Goal: Task Accomplishment & Management: Complete application form

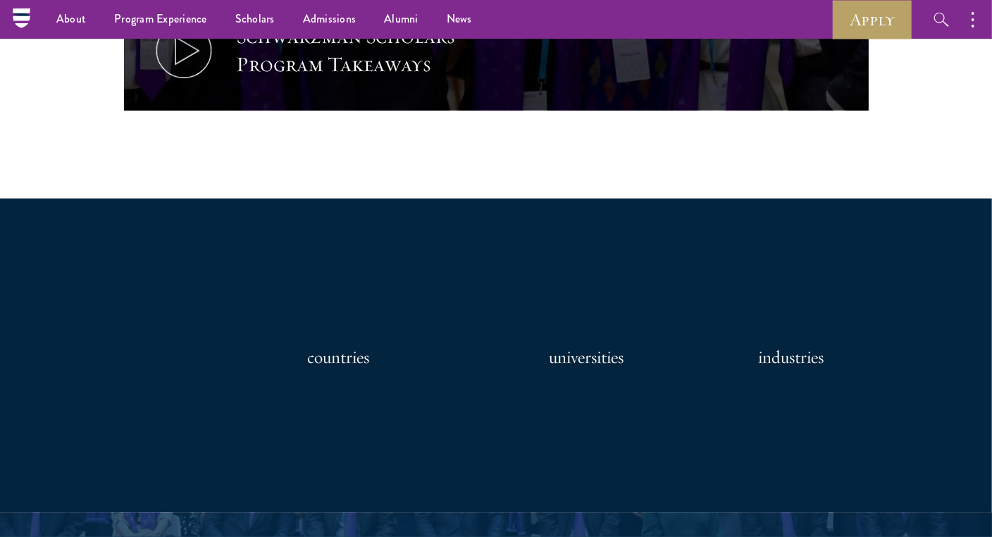
scroll to position [980, 0]
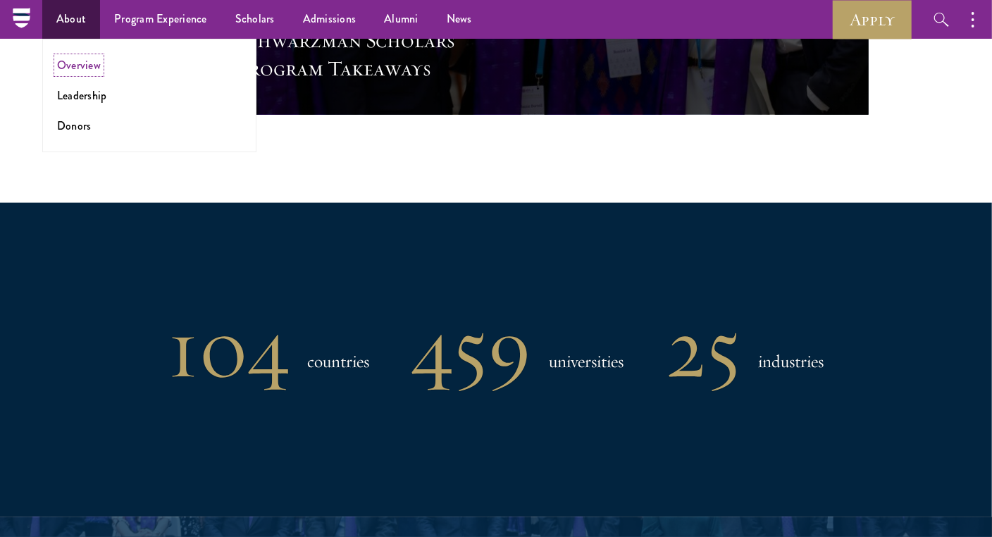
click at [85, 64] on link "Overview" at bounding box center [79, 65] width 44 height 16
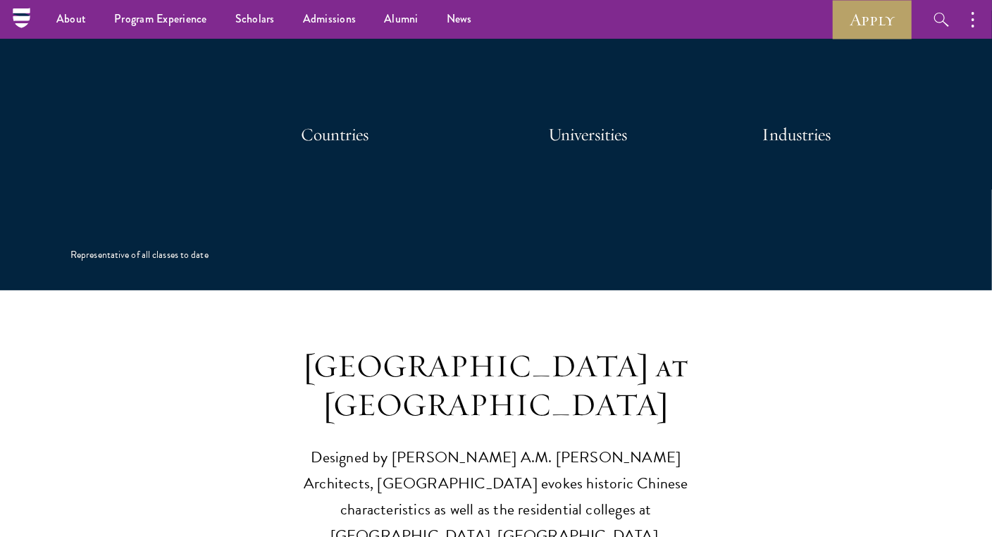
scroll to position [3030, 0]
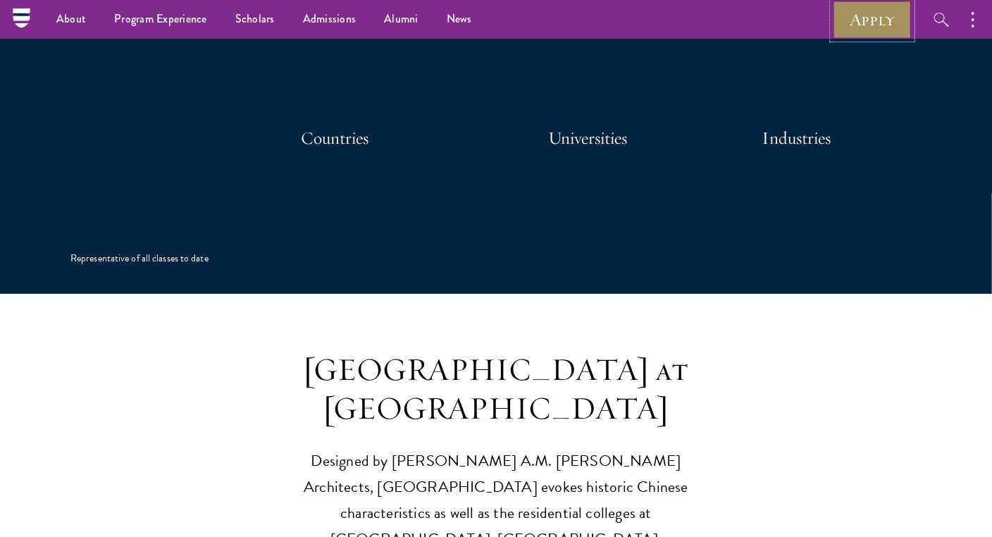
click at [887, 30] on link "Apply" at bounding box center [872, 19] width 79 height 39
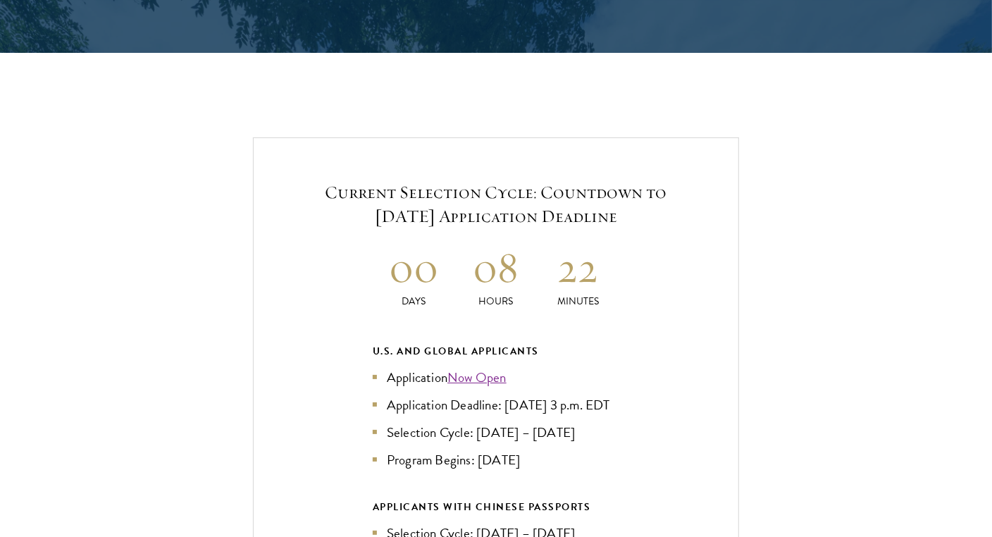
scroll to position [2889, 0]
